Goal: Information Seeking & Learning: Learn about a topic

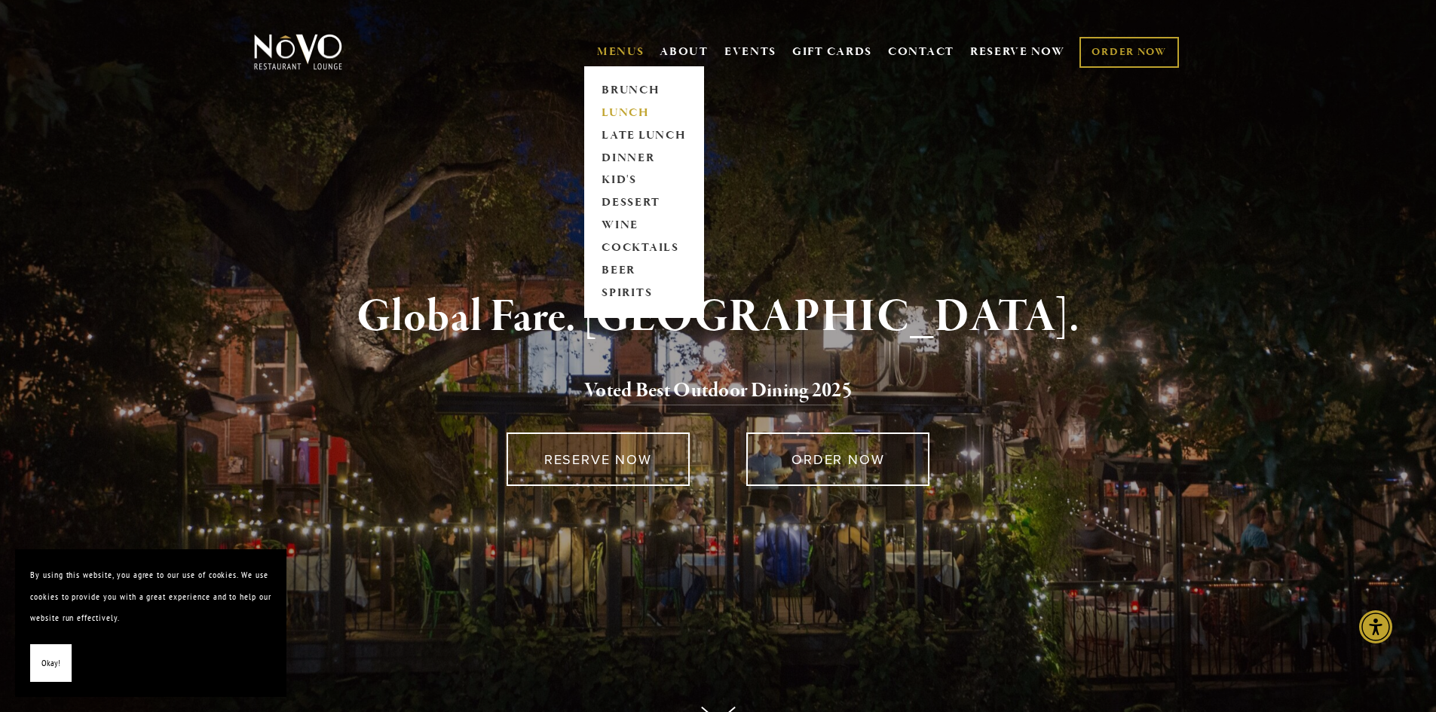
click at [608, 118] on link "LUNCH" at bounding box center [644, 113] width 94 height 23
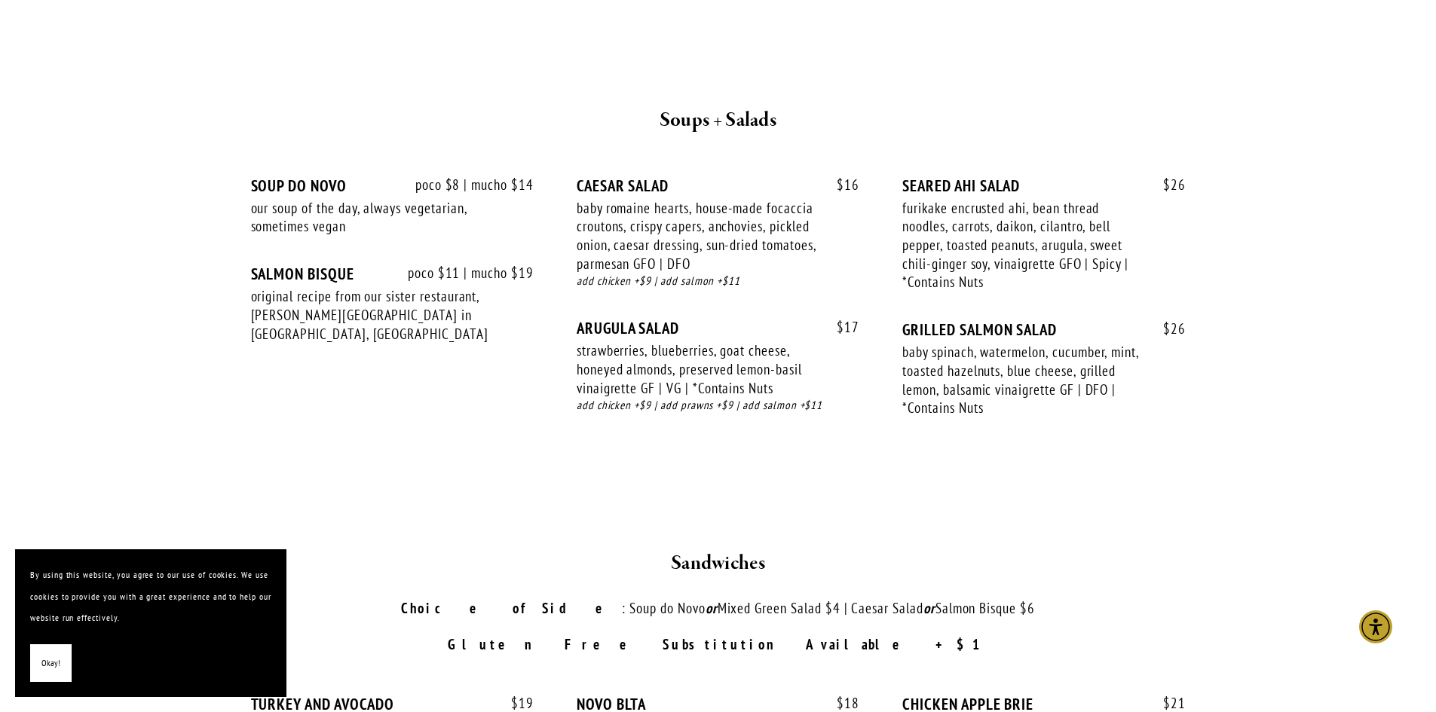
scroll to position [1960, 0]
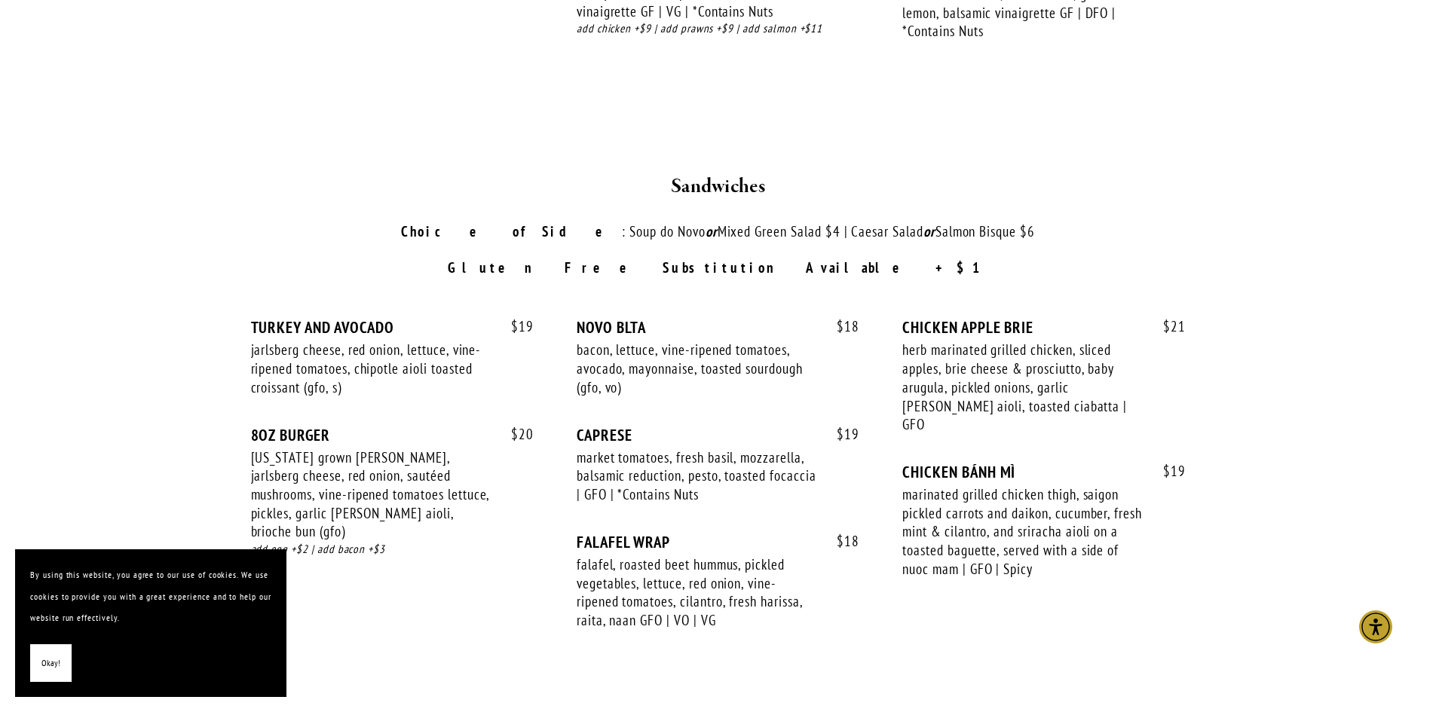
drag, startPoint x: 755, startPoint y: 581, endPoint x: 745, endPoint y: 583, distance: 10.7
click at [755, 581] on div "falafel, roasted beet hummus, pickled vegetables, lettuce, red onion, vine-ripe…" at bounding box center [697, 593] width 240 height 75
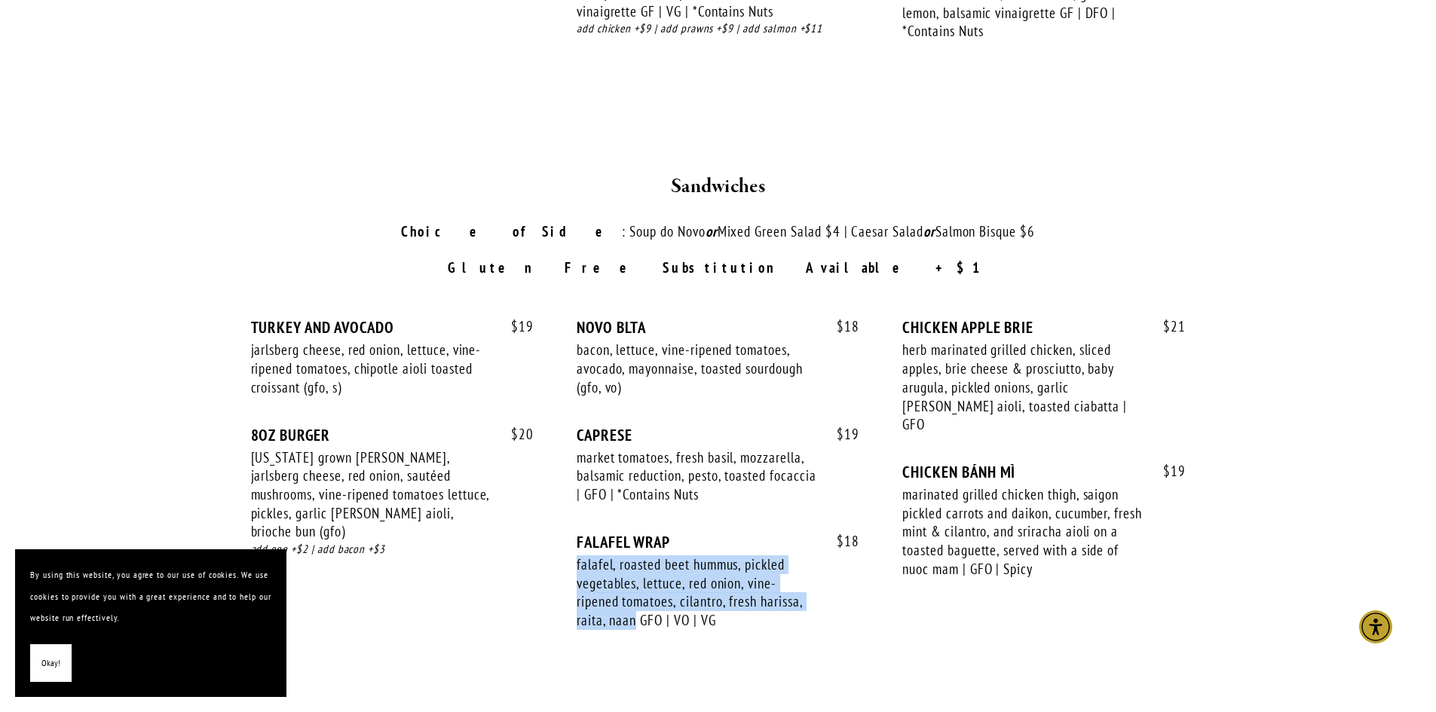
drag, startPoint x: 635, startPoint y: 598, endPoint x: 576, endPoint y: 545, distance: 79.6
click at [577, 556] on div "falafel, roasted beet hummus, pickled vegetables, lettuce, red onion, vine-ripe…" at bounding box center [697, 593] width 240 height 75
copy div "falafel, roasted beet hummus, pickled vegetables, lettuce, red onion, vine-ripe…"
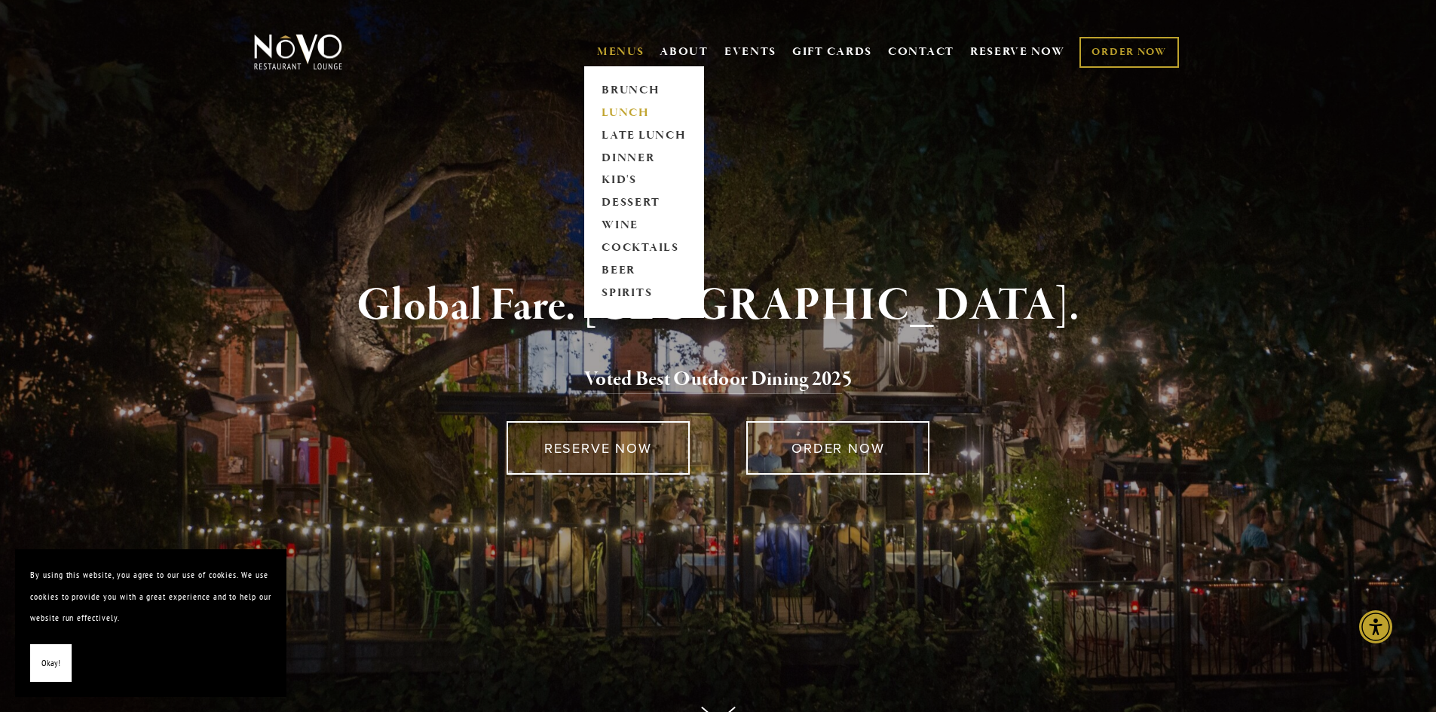
click at [606, 113] on link "LUNCH" at bounding box center [644, 113] width 94 height 23
